Goal: Check status

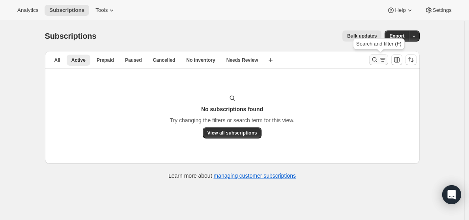
click at [377, 59] on icon "Search and filter results" at bounding box center [375, 60] width 8 height 8
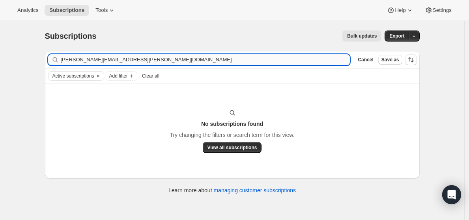
click at [151, 60] on input "[PERSON_NAME][EMAIL_ADDRESS][PERSON_NAME][DOMAIN_NAME]" at bounding box center [206, 59] width 290 height 11
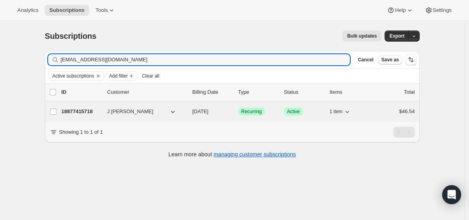
type input "[EMAIL_ADDRESS][DOMAIN_NAME]"
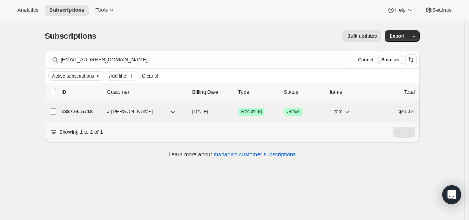
click at [78, 109] on p "18877415718" at bounding box center [81, 111] width 39 height 8
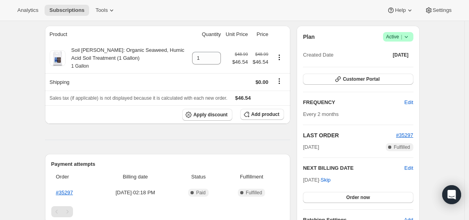
scroll to position [59, 0]
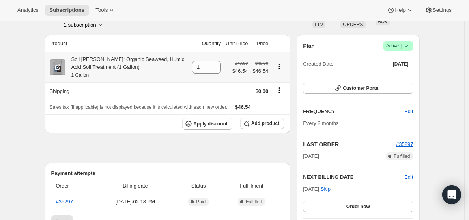
click at [280, 66] on icon "Product actions" at bounding box center [279, 66] width 1 height 1
click at [282, 63] on icon "Product actions" at bounding box center [280, 66] width 8 height 8
click at [129, 37] on th "Product" at bounding box center [117, 43] width 145 height 17
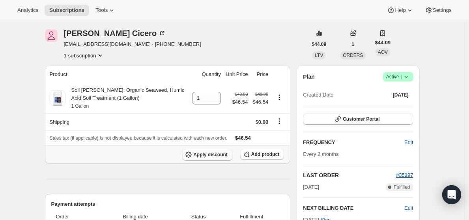
scroll to position [26, 0]
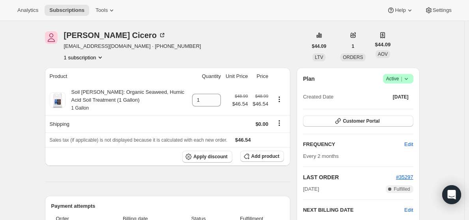
click at [411, 79] on icon at bounding box center [407, 79] width 8 height 8
click at [334, 70] on div "Plan Success Active | Created Date [DATE] Customer Portal FREQUENCY Edit Every …" at bounding box center [358, 170] width 123 height 204
